Goal: Navigation & Orientation: Find specific page/section

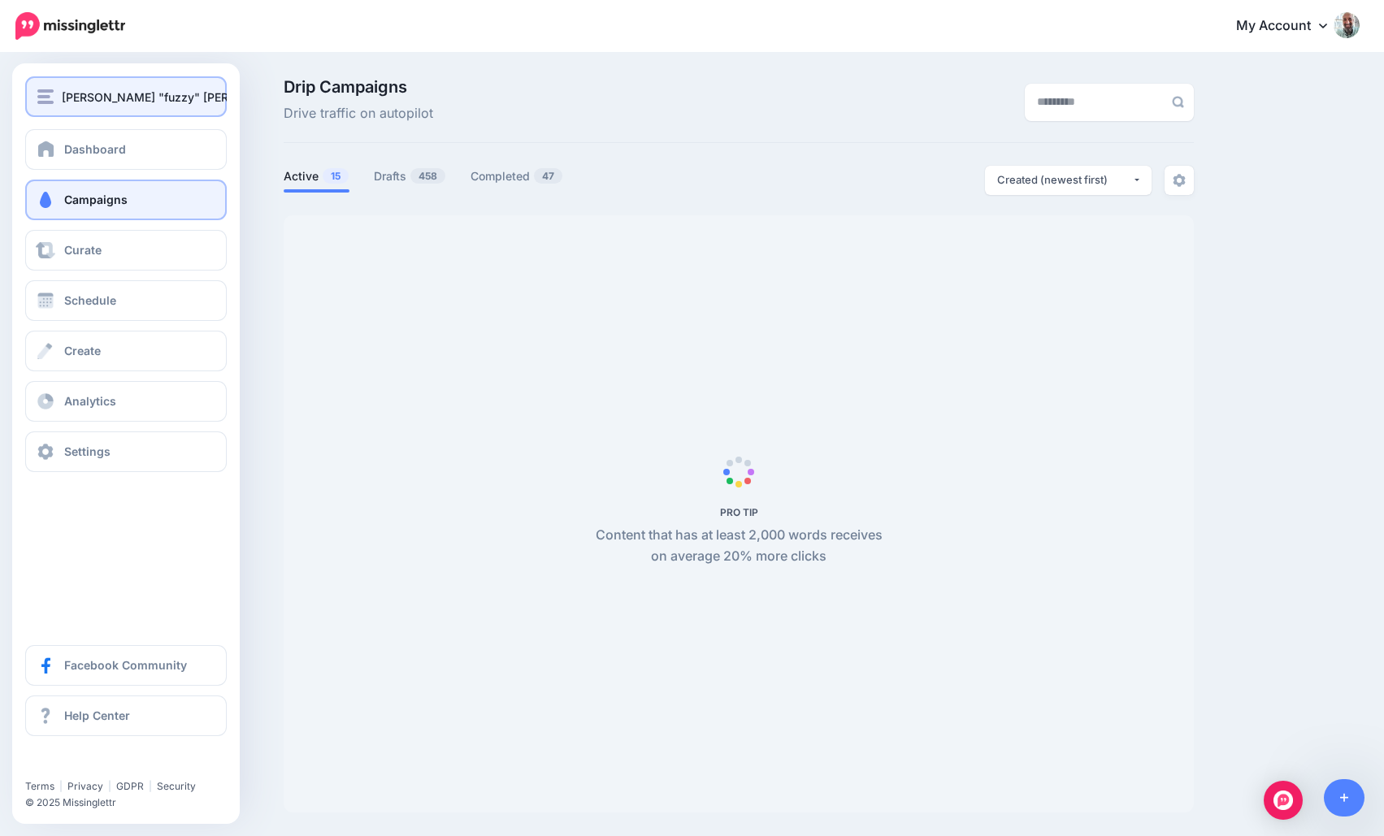
click at [44, 93] on img "button" at bounding box center [45, 96] width 16 height 15
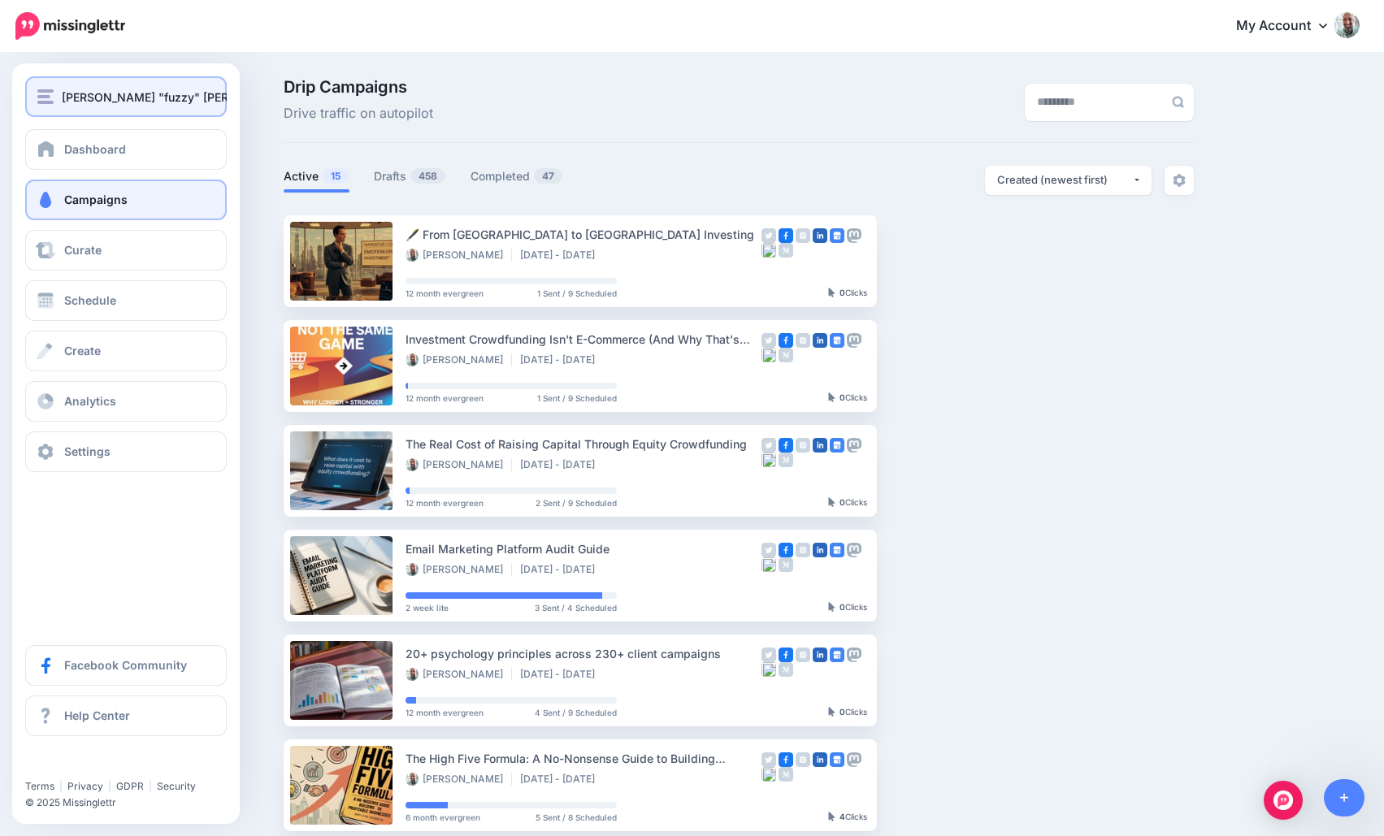
click at [87, 95] on span "[PERSON_NAME] "fuzzy" [PERSON_NAME]" at bounding box center [179, 97] width 235 height 19
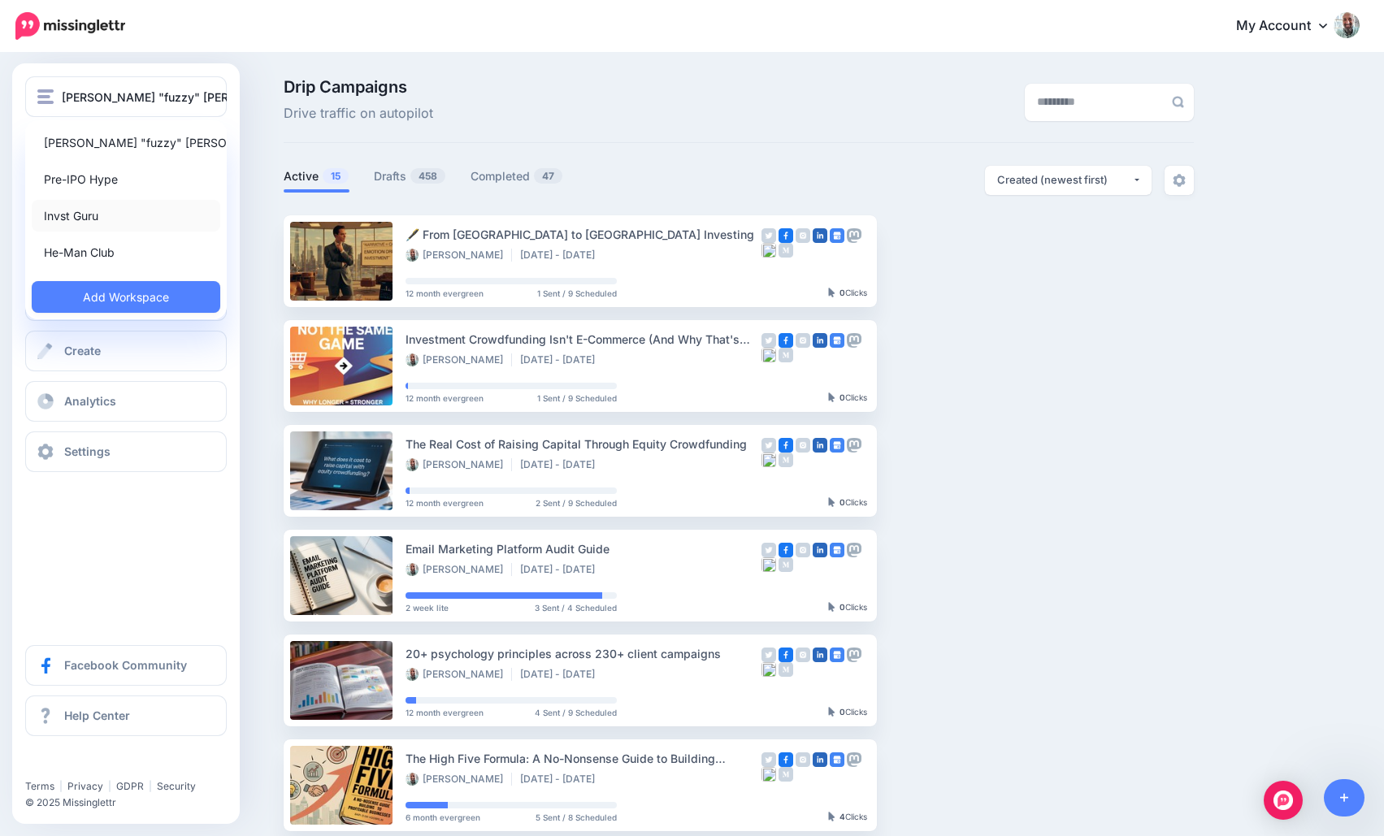
click at [105, 211] on link "Invst Guru" at bounding box center [126, 216] width 189 height 32
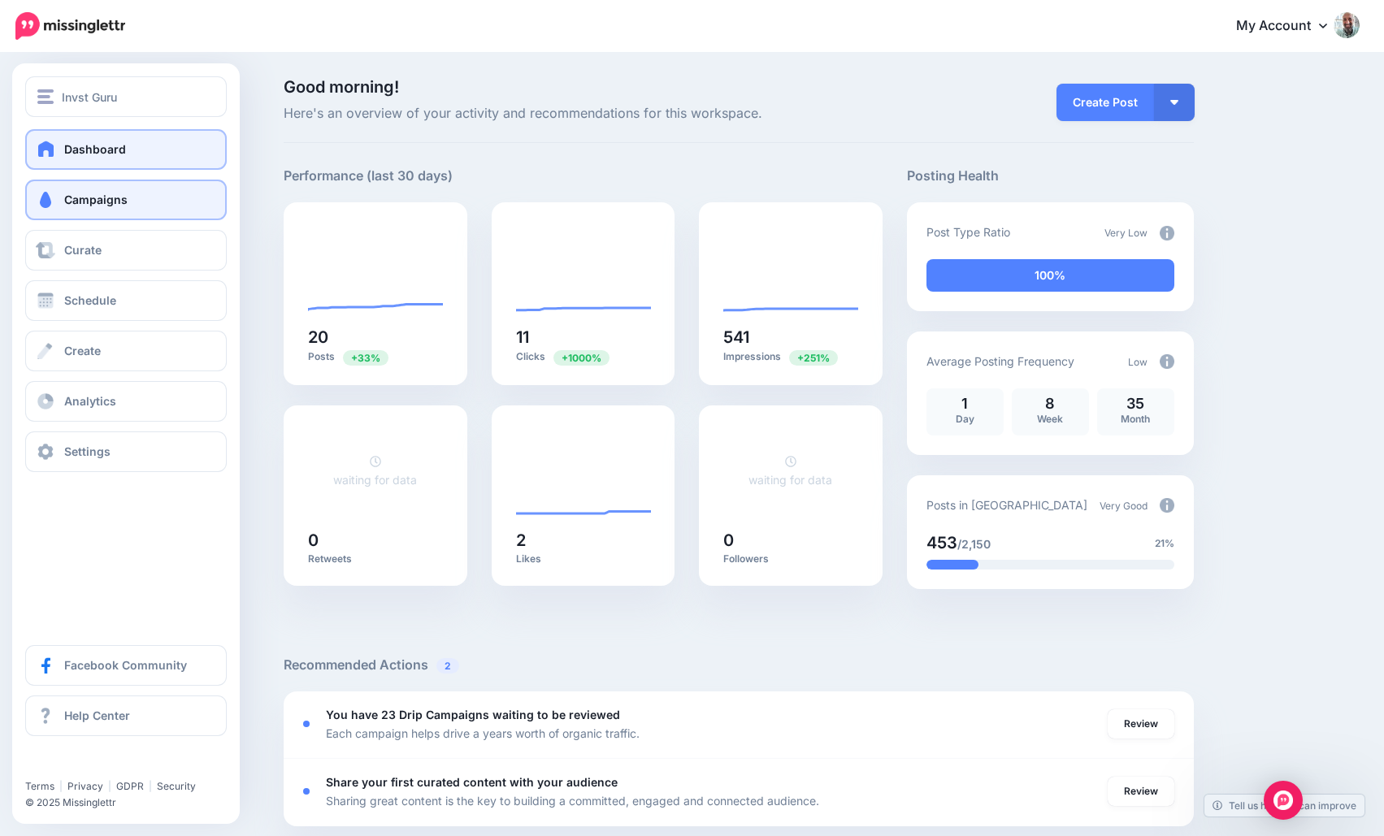
click at [39, 201] on span at bounding box center [45, 200] width 21 height 16
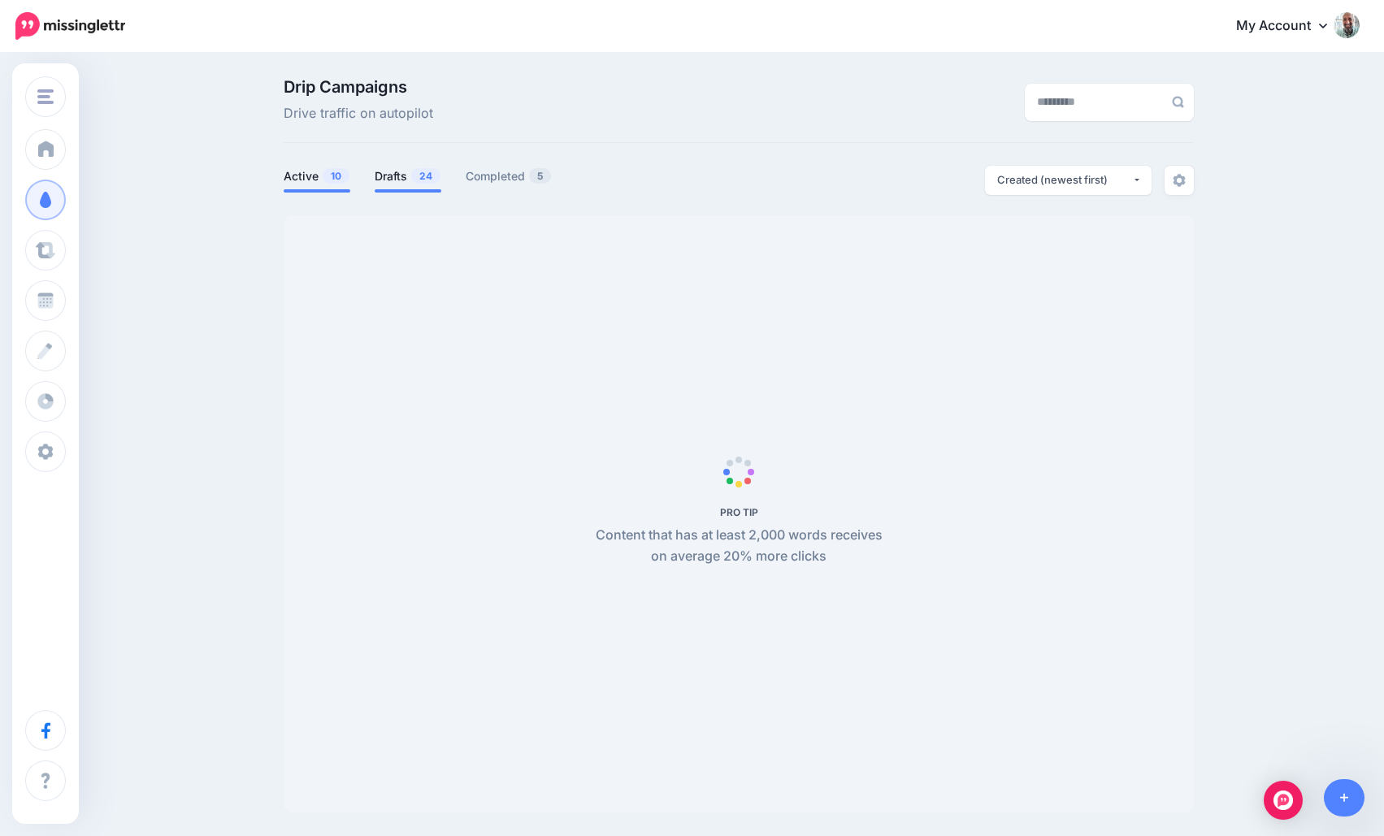
click at [423, 173] on span "24" at bounding box center [425, 175] width 29 height 15
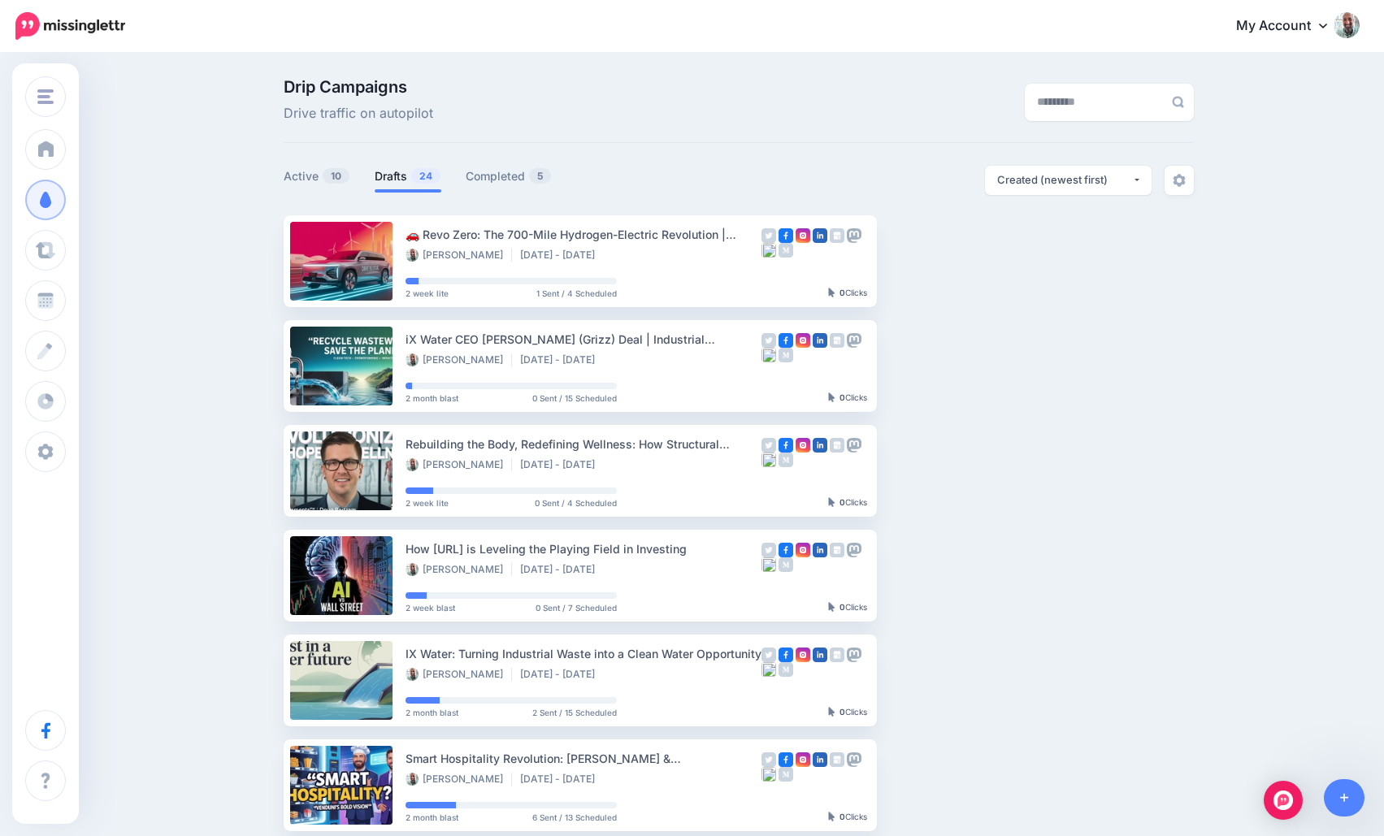
click at [423, 173] on span "24" at bounding box center [425, 175] width 29 height 15
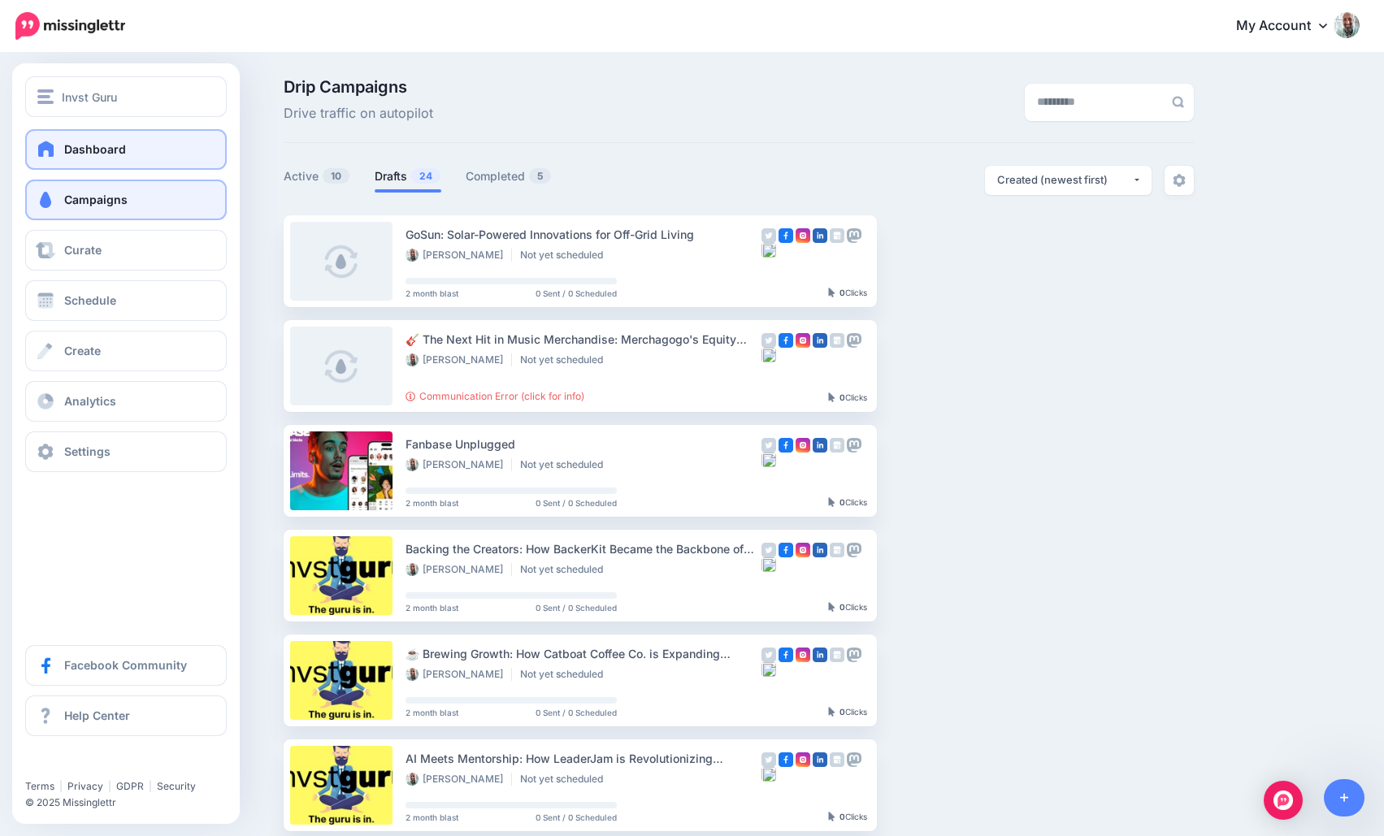
click at [48, 141] on span at bounding box center [46, 149] width 21 height 16
